Goal: Task Accomplishment & Management: Manage account settings

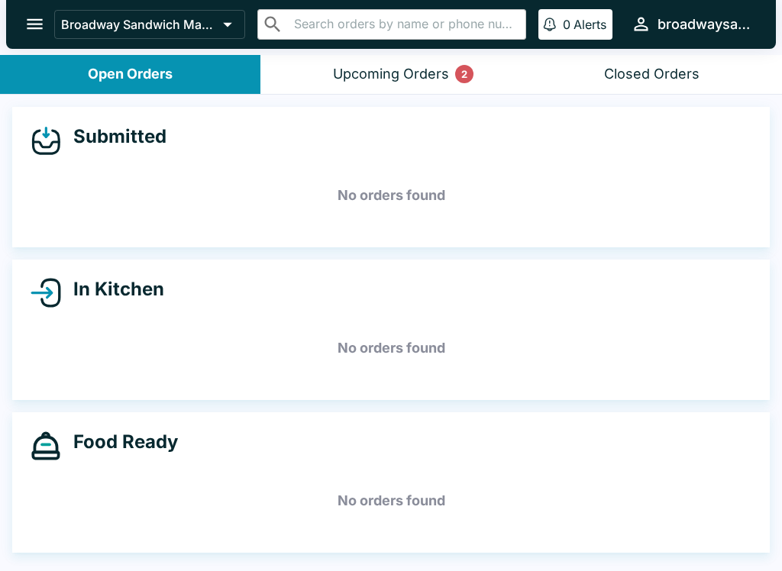
click at [435, 66] on div "Upcoming Orders 2" at bounding box center [391, 75] width 116 height 18
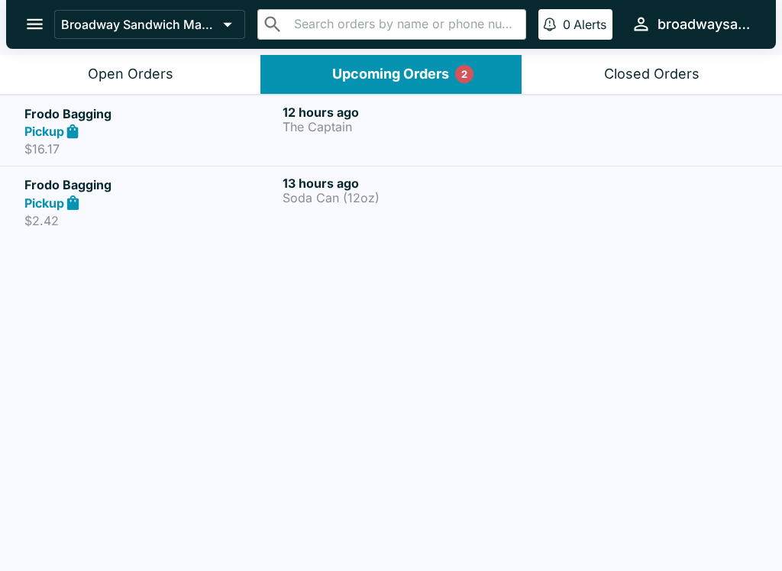
click at [95, 69] on div "Open Orders" at bounding box center [131, 75] width 86 height 18
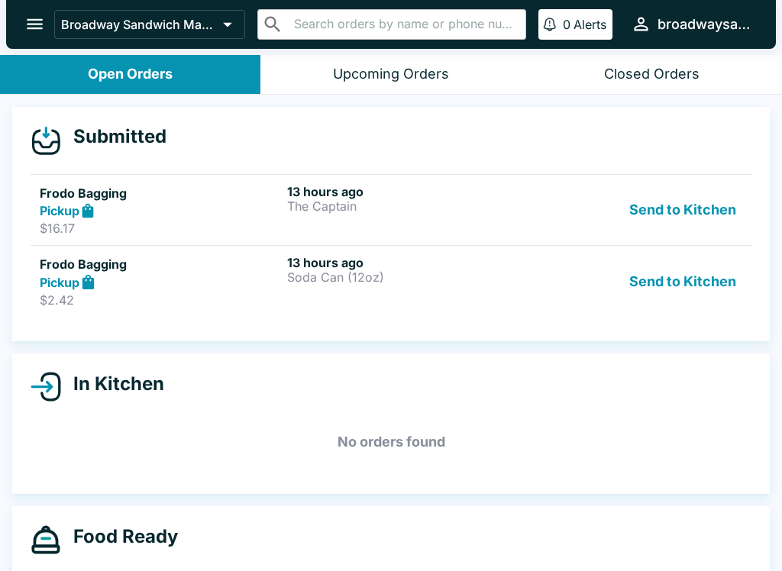
click at [689, 212] on button "Send to Kitchen" at bounding box center [682, 210] width 119 height 53
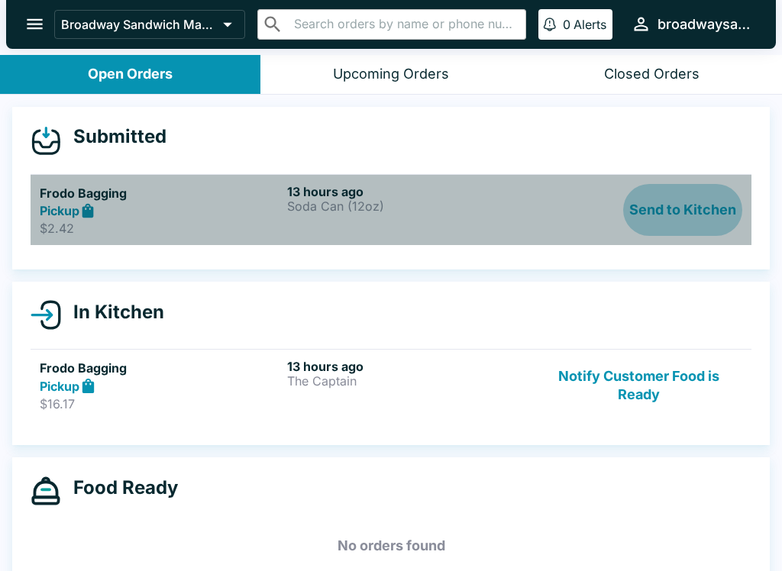
click at [708, 218] on button "Send to Kitchen" at bounding box center [682, 210] width 119 height 53
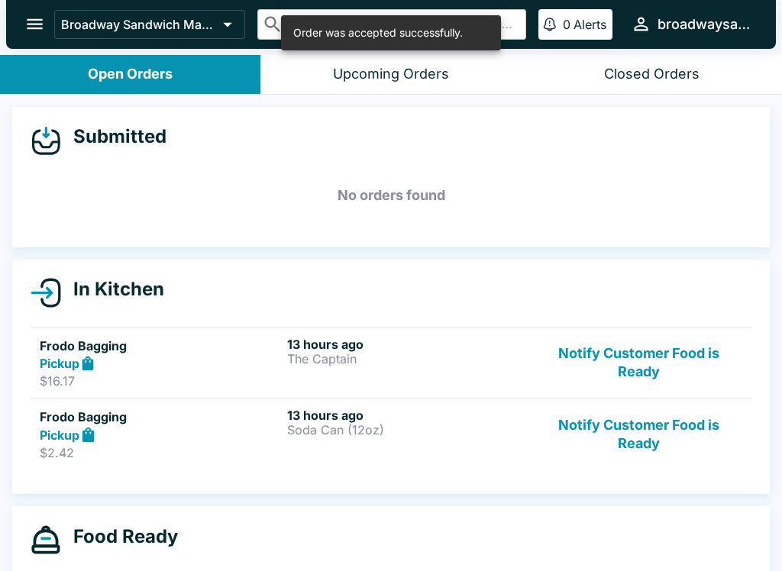
click at [659, 412] on button "Notify Customer Food is Ready" at bounding box center [638, 434] width 207 height 53
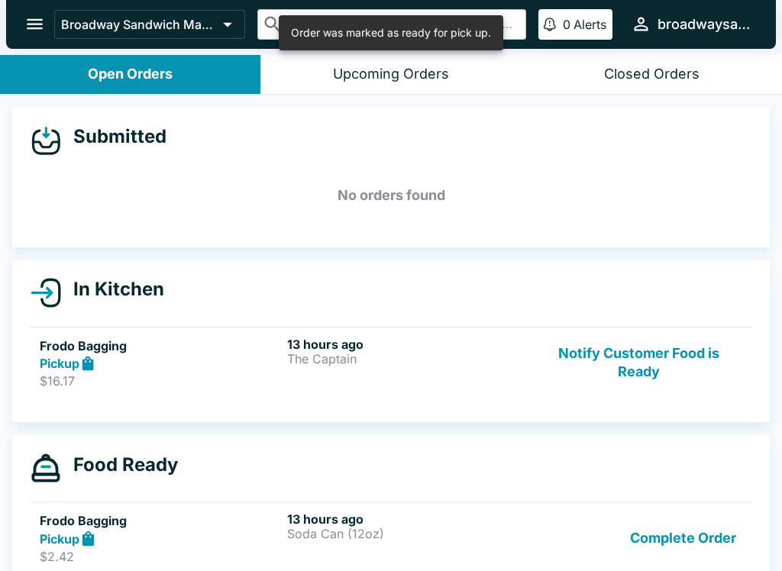
click at [143, 375] on p "$16.17" at bounding box center [160, 380] width 241 height 15
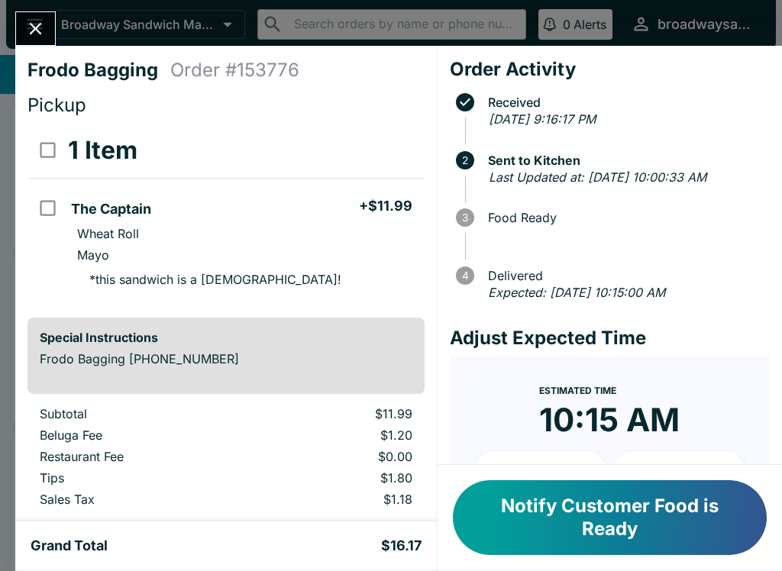
click at [593, 538] on button "Notify Customer Food is Ready" at bounding box center [610, 517] width 314 height 75
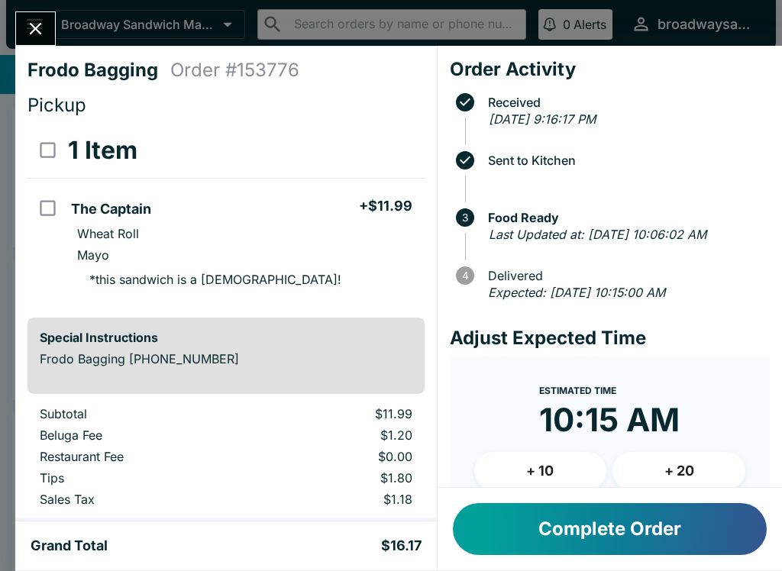
click at [553, 497] on div "Complete Order" at bounding box center [610, 529] width 344 height 82
click at [516, 535] on button "Complete Order" at bounding box center [610, 529] width 314 height 52
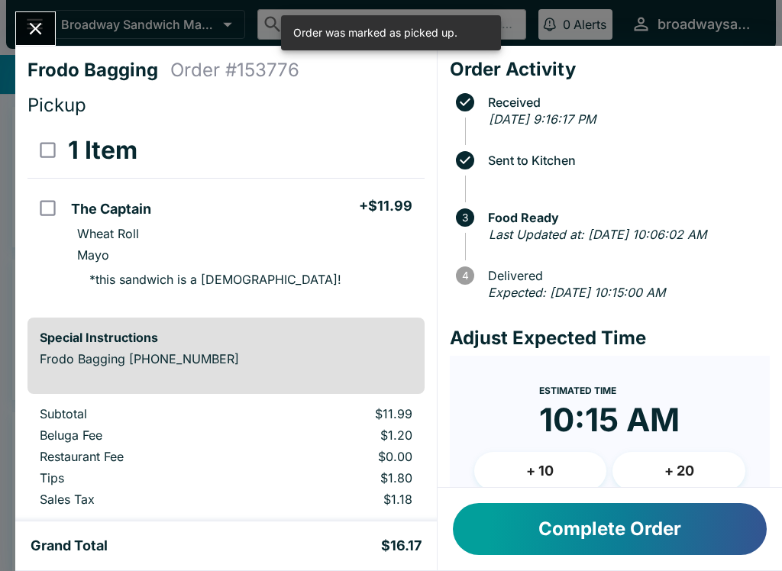
click at [59, 24] on div "Frodo Bagging Order # 153776 Pickup 1 Item The Captain + $11.99 Wheat Roll Mayo…" at bounding box center [391, 285] width 782 height 571
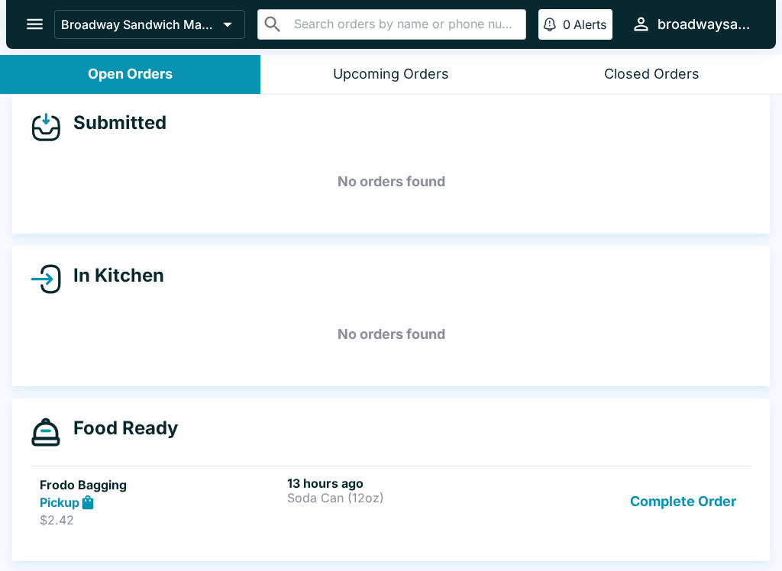
scroll to position [14, 0]
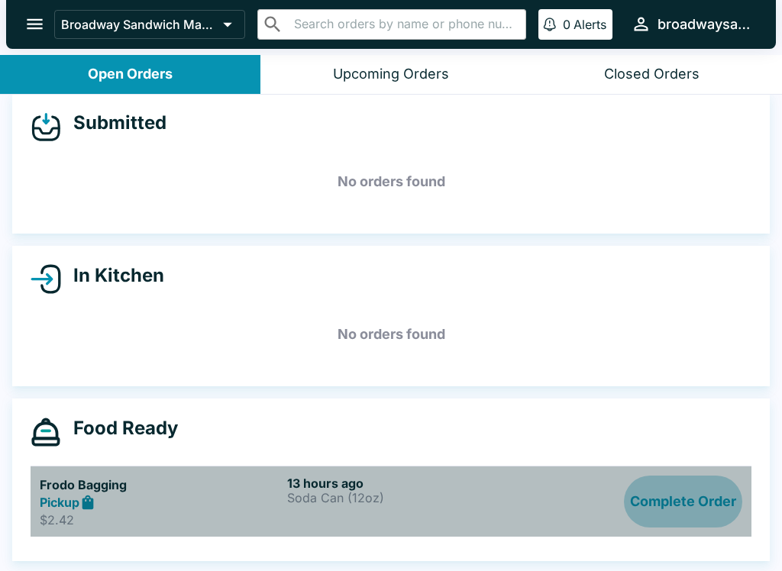
click at [679, 499] on button "Complete Order" at bounding box center [683, 502] width 118 height 53
